Goal: Task Accomplishment & Management: Use online tool/utility

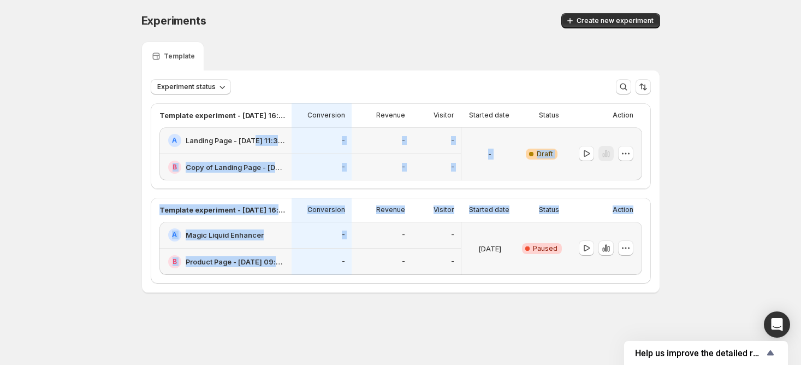
drag, startPoint x: 252, startPoint y: 140, endPoint x: 322, endPoint y: 261, distance: 139.7
click at [322, 261] on div "Template experiment - Aug 21, 16:52:55 Conversion Revenue Visitor Started date …" at bounding box center [401, 193] width 500 height 180
click at [607, 248] on icon "button" at bounding box center [608, 249] width 2 height 6
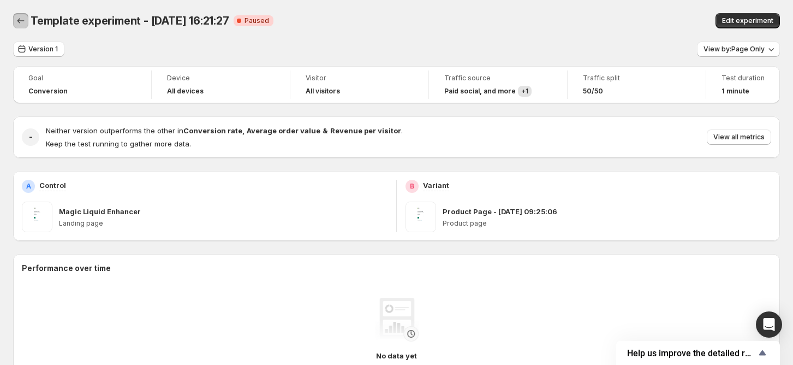
click at [21, 15] on button "Back" at bounding box center [20, 20] width 15 height 15
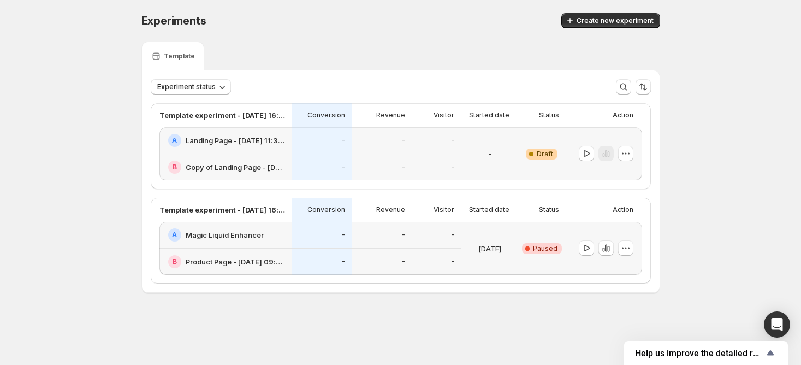
click at [212, 58] on div "Template" at bounding box center [400, 56] width 519 height 29
